Goal: Information Seeking & Learning: Learn about a topic

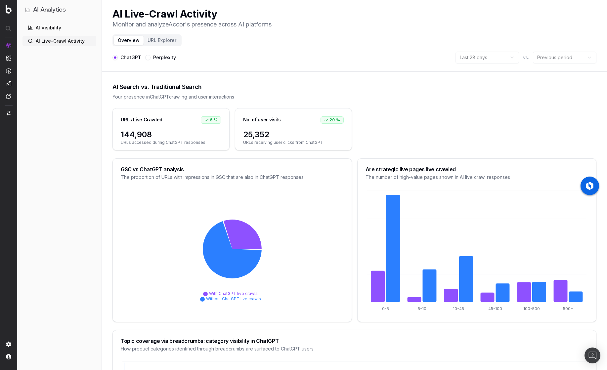
click at [161, 41] on button "URL Explorer" at bounding box center [162, 40] width 37 height 9
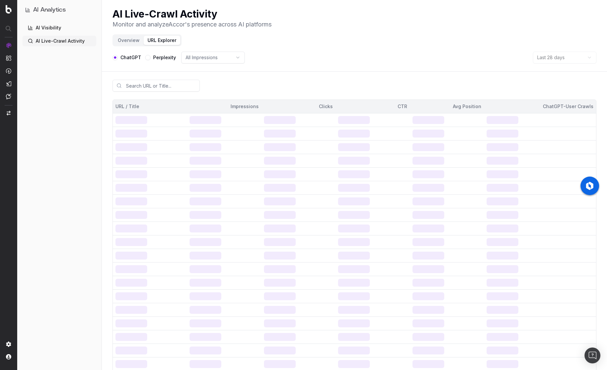
click at [133, 39] on button "Overview" at bounding box center [129, 40] width 30 height 9
click at [131, 41] on button "Overview" at bounding box center [129, 40] width 30 height 9
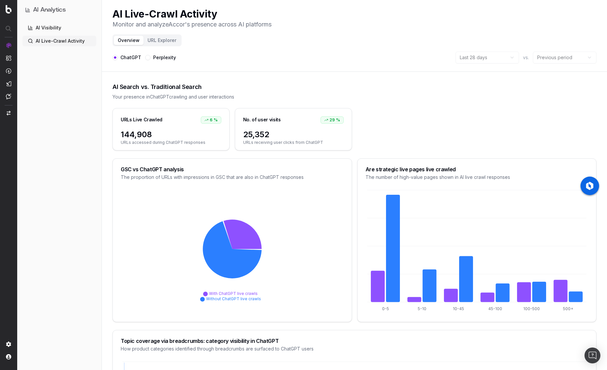
click at [47, 27] on link "AI Visibility" at bounding box center [60, 28] width 74 height 11
click at [55, 30] on link "AI Visibility" at bounding box center [60, 28] width 74 height 11
